Goal: Task Accomplishment & Management: Manage account settings

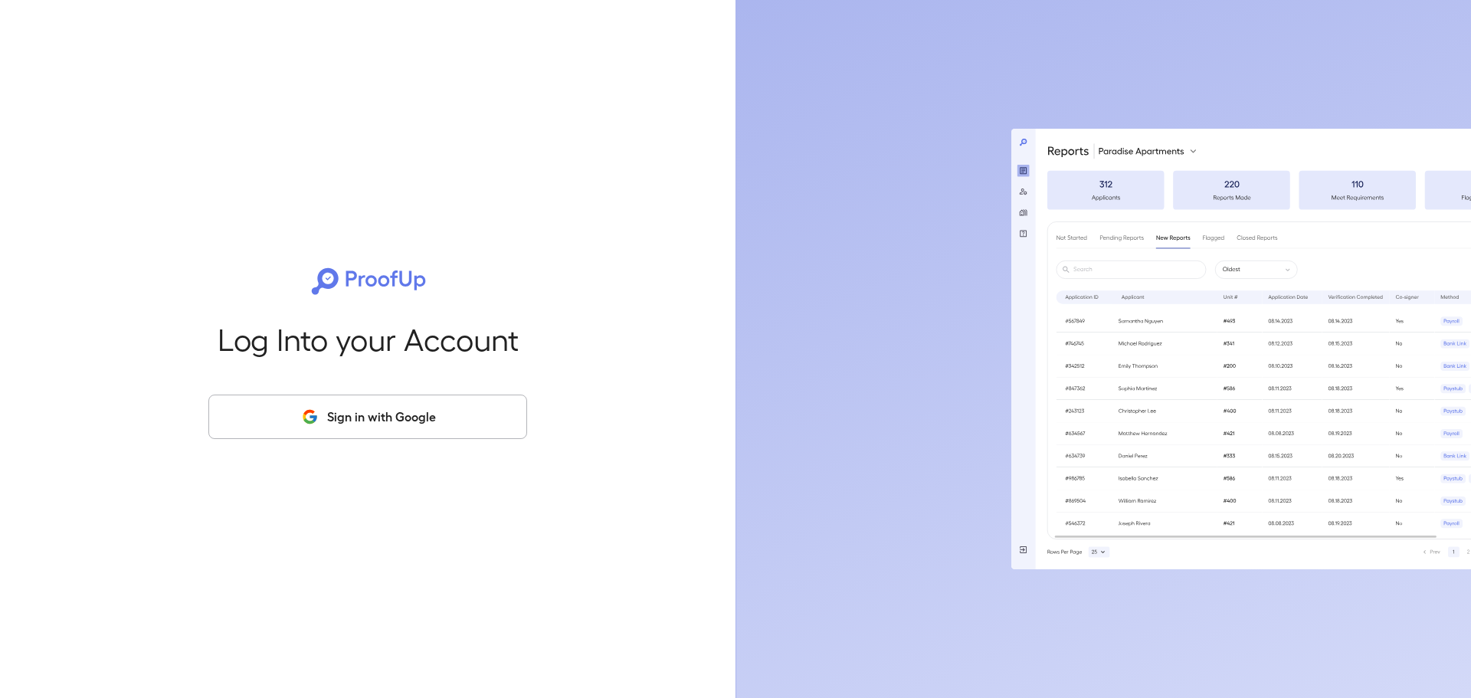
click at [394, 405] on button "Sign in with Google" at bounding box center [367, 417] width 319 height 44
click at [395, 405] on button "Sign in with Google" at bounding box center [367, 417] width 319 height 44
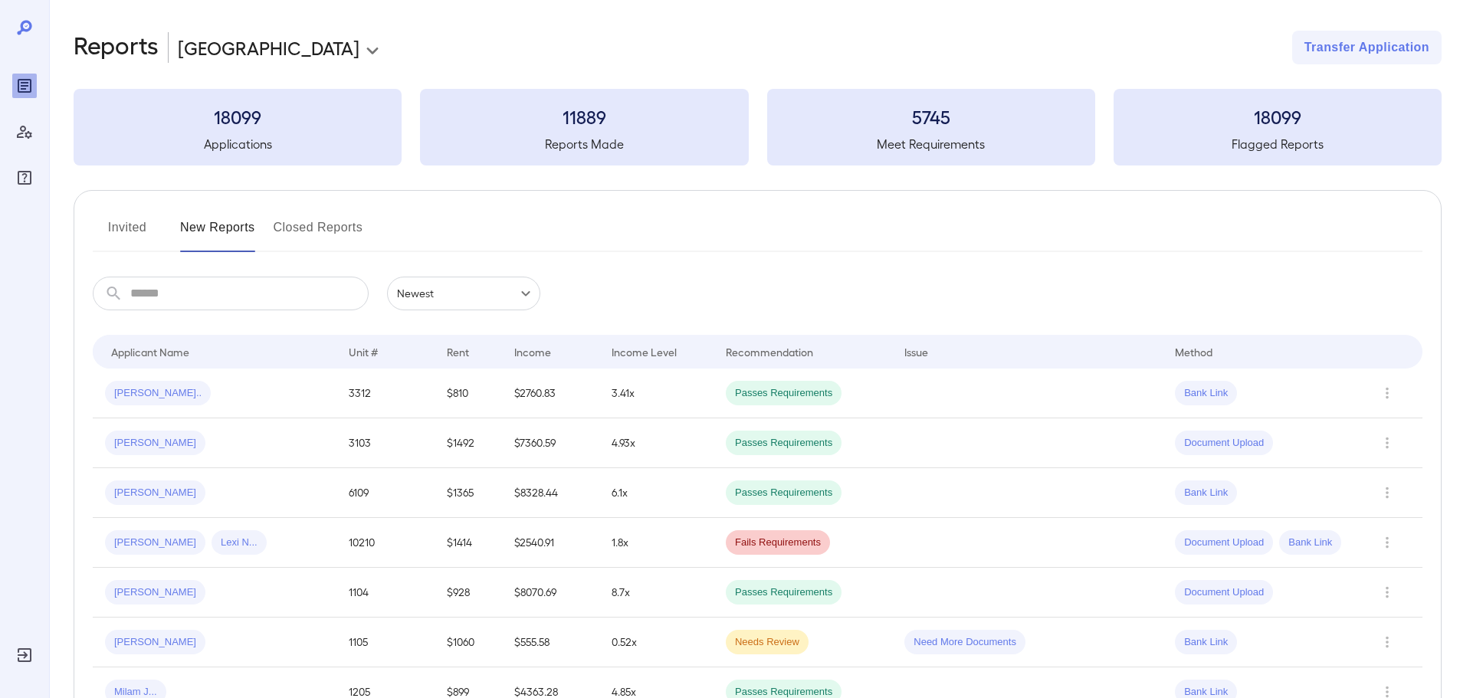
click at [127, 228] on button "Invited" at bounding box center [127, 233] width 69 height 37
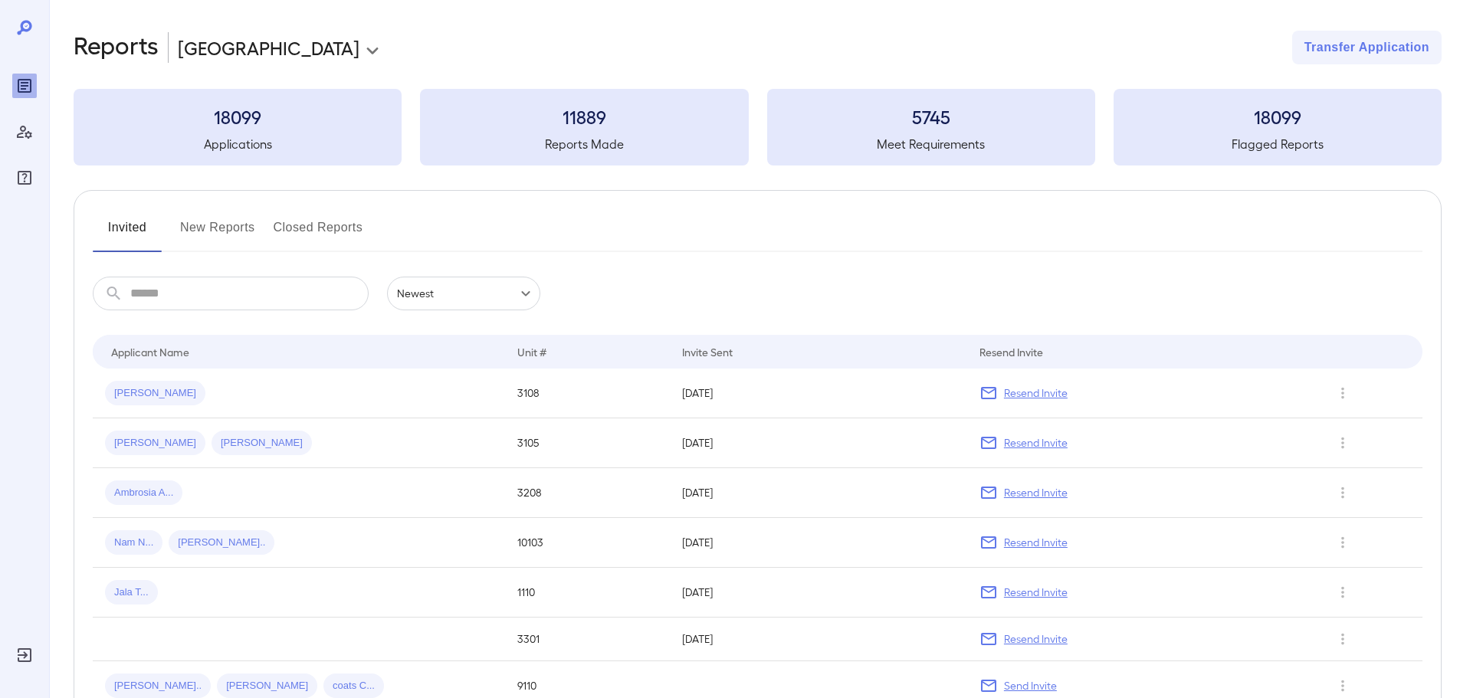
click at [214, 225] on button "New Reports" at bounding box center [217, 233] width 75 height 37
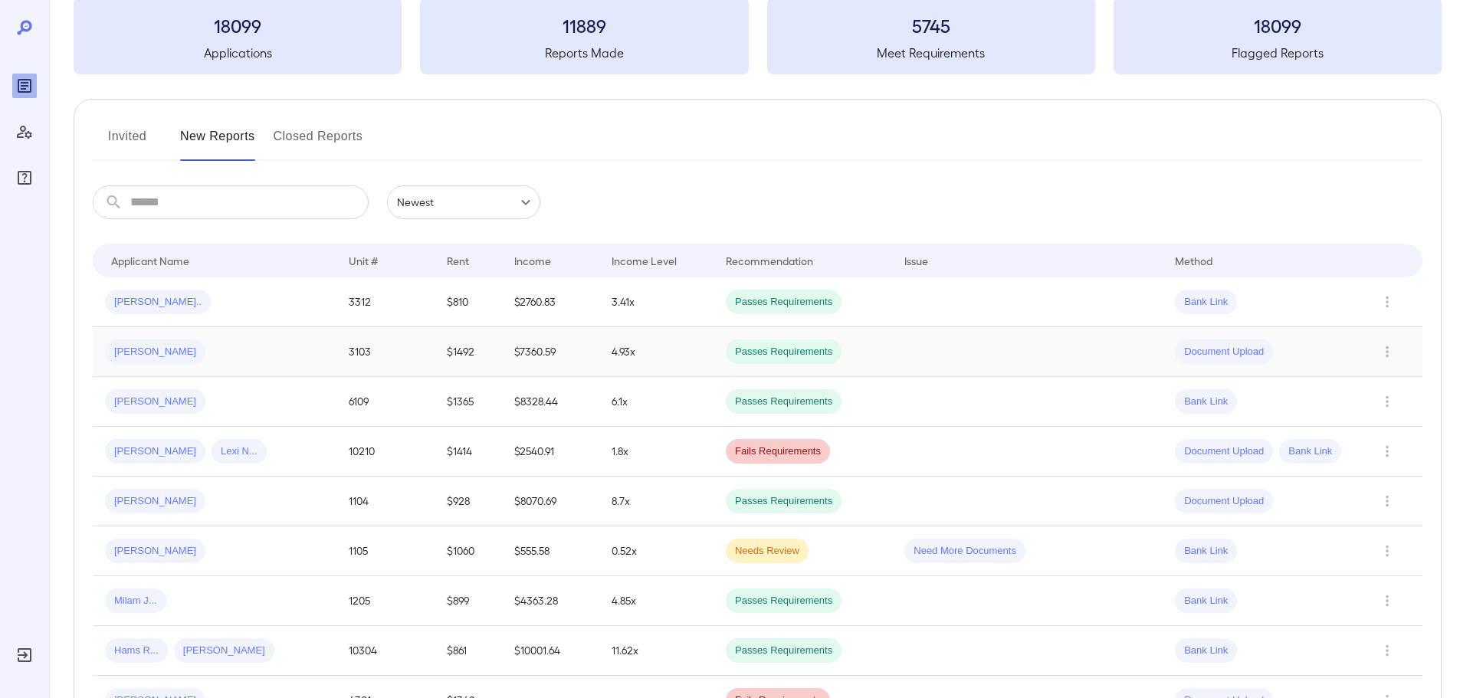
scroll to position [230, 0]
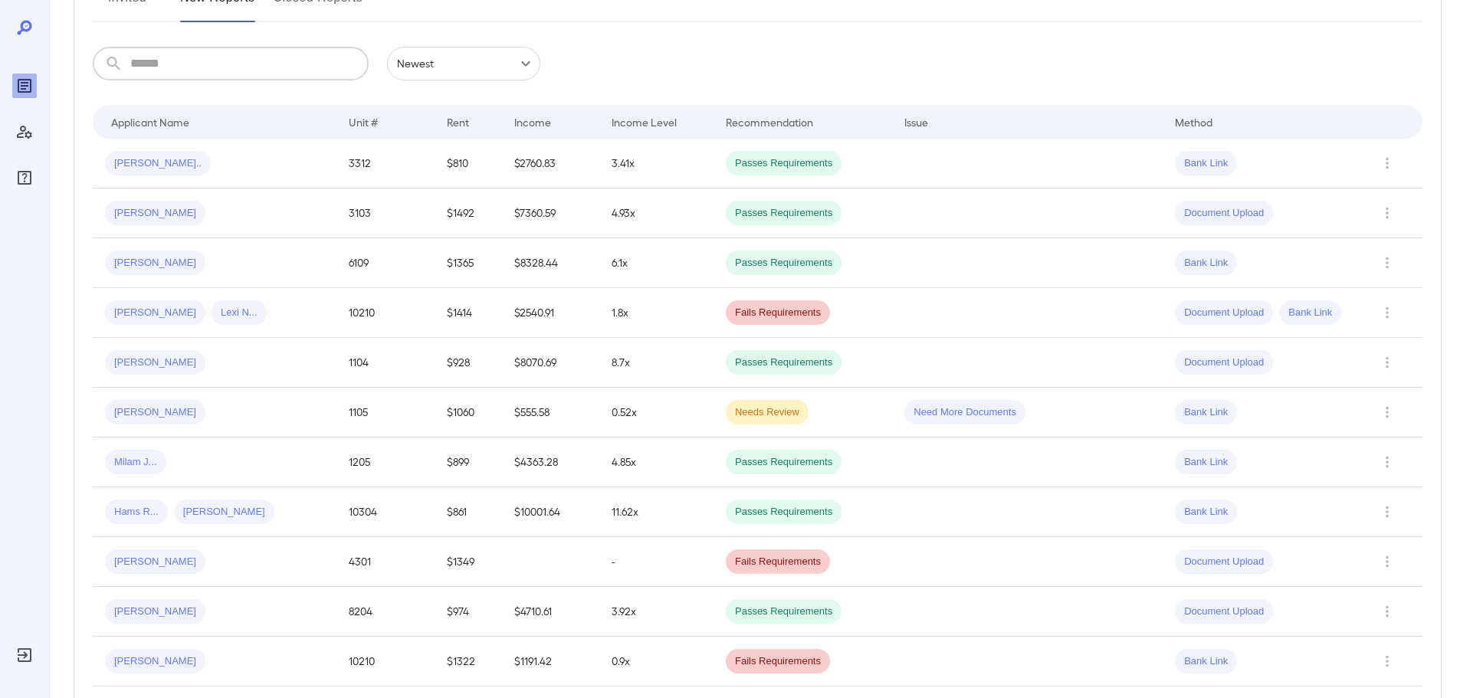
paste input "**********"
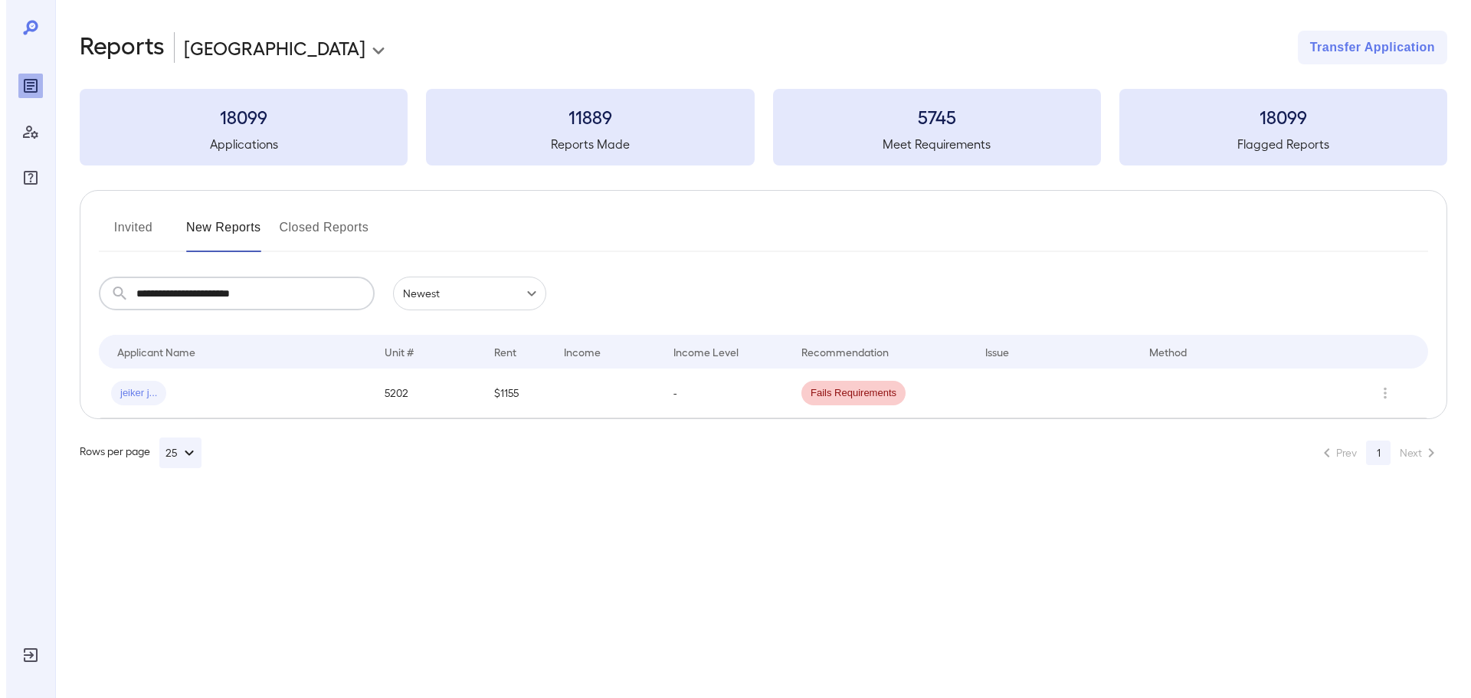
scroll to position [0, 0]
type input "**********"
click at [177, 404] on div "jeiker j..." at bounding box center [230, 393] width 251 height 25
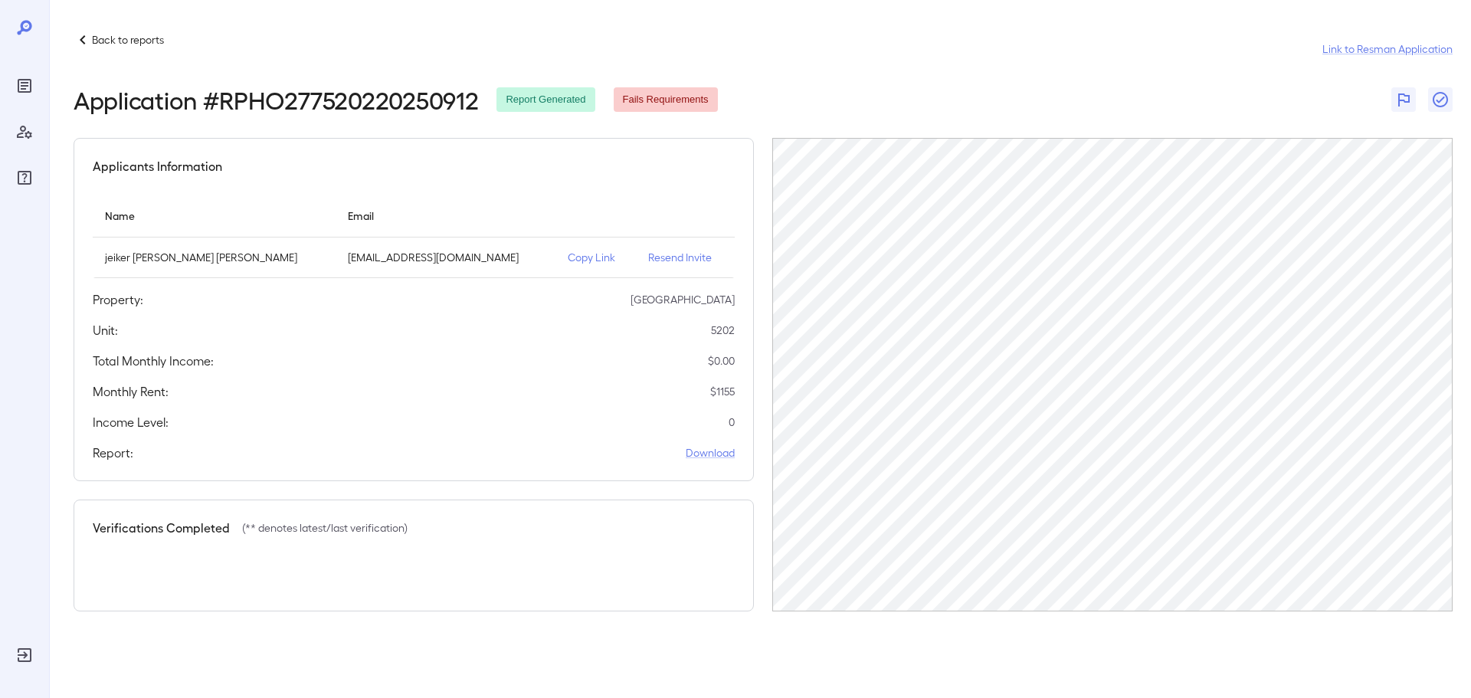
click at [660, 261] on p "Resend Invite" at bounding box center [685, 257] width 74 height 15
click at [410, 251] on p "[EMAIL_ADDRESS][DOMAIN_NAME]" at bounding box center [445, 257] width 195 height 15
click at [414, 251] on p "[EMAIL_ADDRESS][DOMAIN_NAME]" at bounding box center [445, 257] width 195 height 15
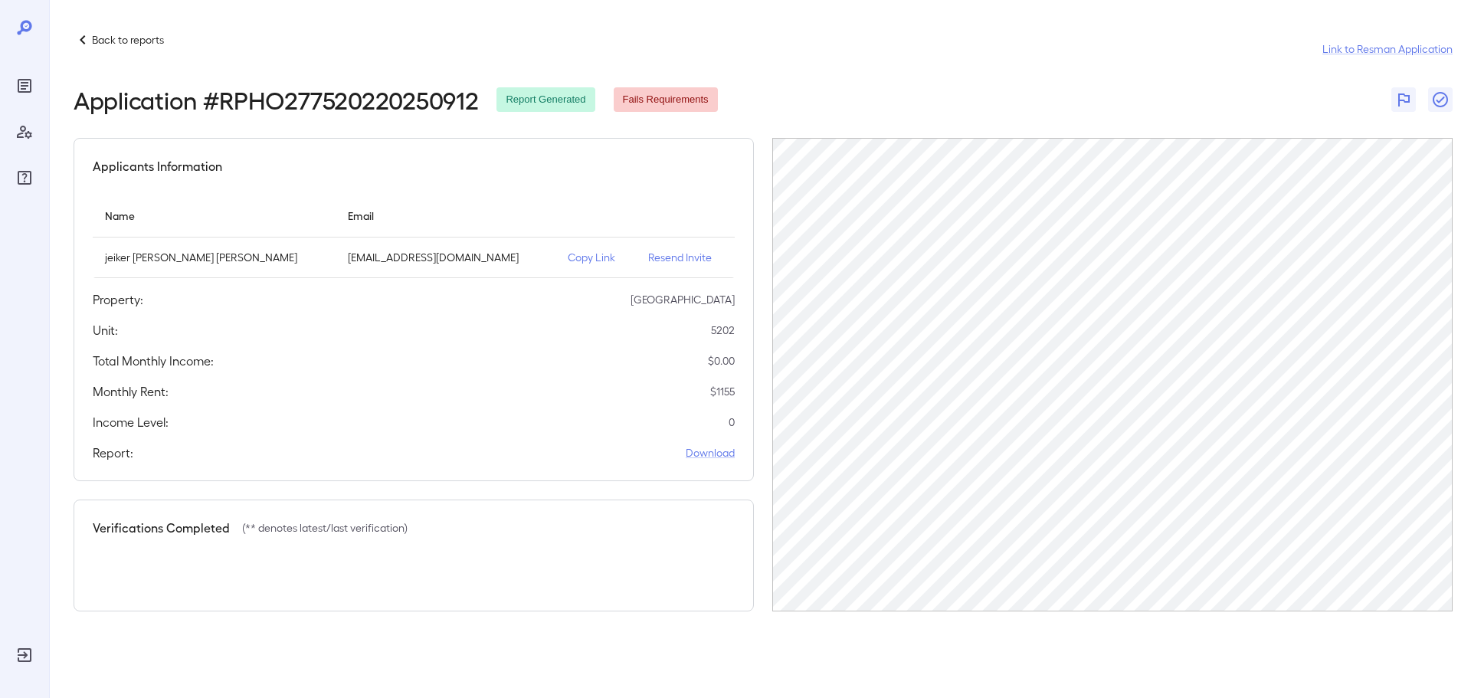
click at [414, 256] on p "[EMAIL_ADDRESS][DOMAIN_NAME]" at bounding box center [445, 257] width 195 height 15
